Goal: Check status: Check status

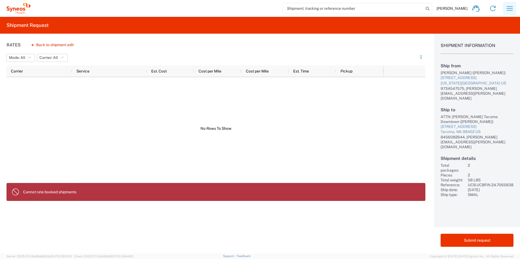
click at [507, 12] on icon "button" at bounding box center [509, 8] width 9 height 9
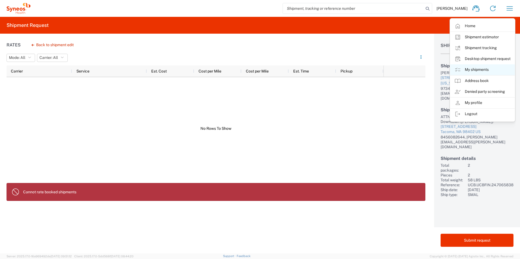
click at [473, 70] on link "My shipments" at bounding box center [482, 69] width 65 height 11
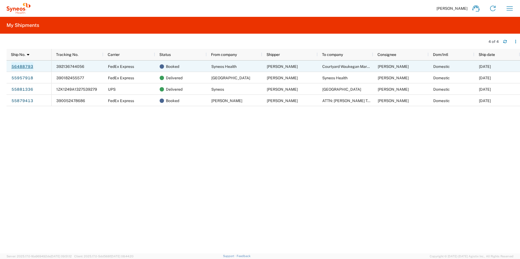
click at [22, 66] on link "56488793" at bounding box center [22, 66] width 22 height 9
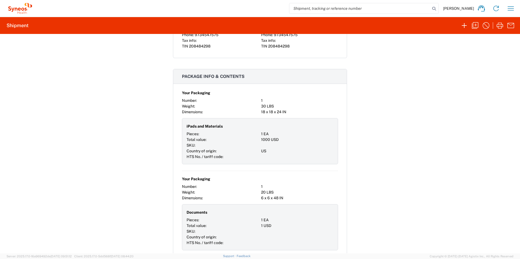
scroll to position [216, 0]
